Goal: Information Seeking & Learning: Learn about a topic

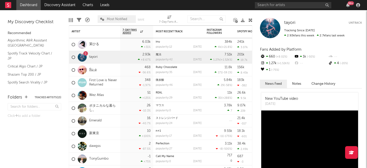
click at [95, 69] on link "Яu-a" at bounding box center [92, 70] width 7 height 4
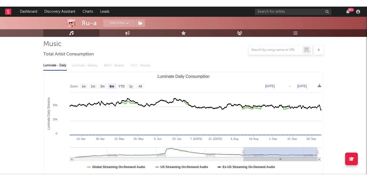
scroll to position [39, 0]
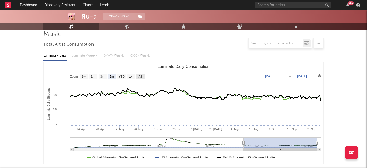
click at [140, 78] on text "All" at bounding box center [139, 77] width 3 height 4
select select "All"
type input "[DATE]"
